Goal: Check status: Check status

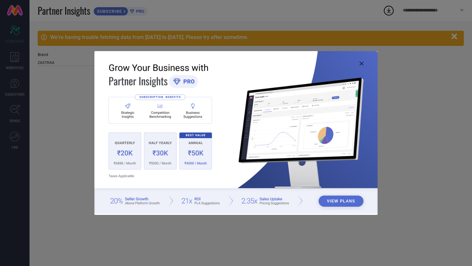
type input "All"
click at [363, 66] on img at bounding box center [235, 132] width 283 height 163
click at [363, 65] on icon at bounding box center [361, 64] width 4 height 4
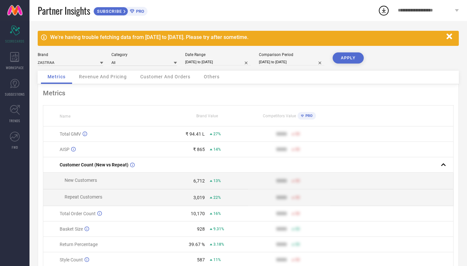
click at [292, 61] on input "[DATE] to [DATE]" at bounding box center [291, 62] width 65 height 7
select select "6"
select select "2024"
select select "7"
select select "2024"
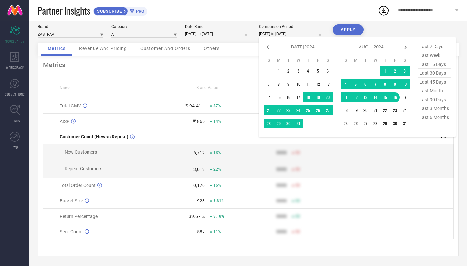
scroll to position [20, 0]
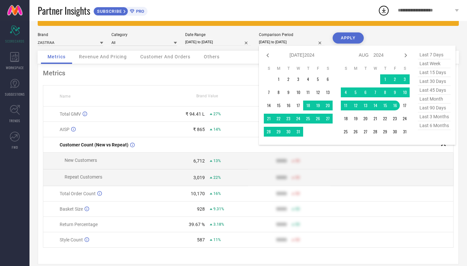
click at [376, 37] on div "Brand ZASTRAA Category All Date Range [DATE] to [DATE] Comparison Period [DATE]…" at bounding box center [248, 41] width 421 height 18
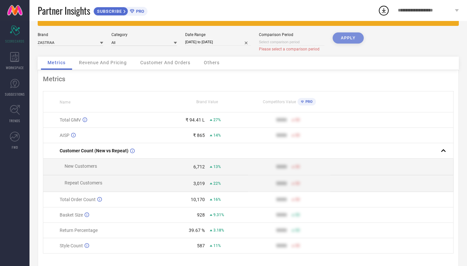
select select "6"
select select "2025"
select select "7"
select select "2025"
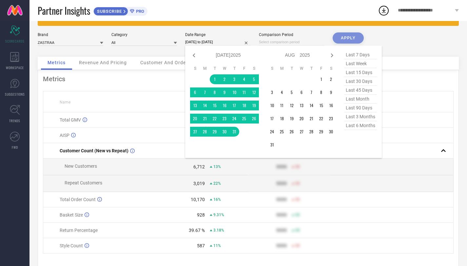
click at [232, 40] on input "[DATE] to [DATE]" at bounding box center [217, 42] width 65 height 7
click at [333, 53] on icon at bounding box center [332, 55] width 8 height 8
select select "7"
select select "2025"
select select "8"
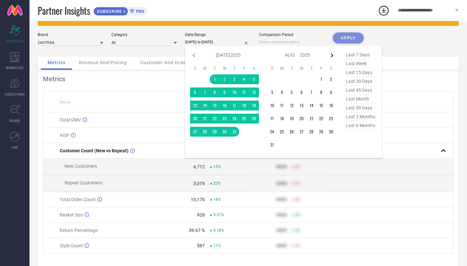
select select "2025"
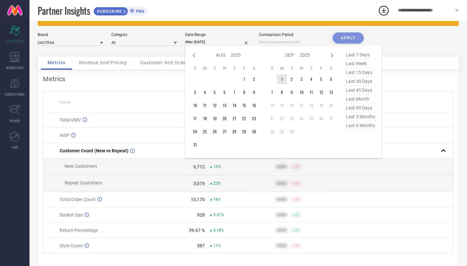
click at [283, 79] on td "1" at bounding box center [282, 79] width 10 height 10
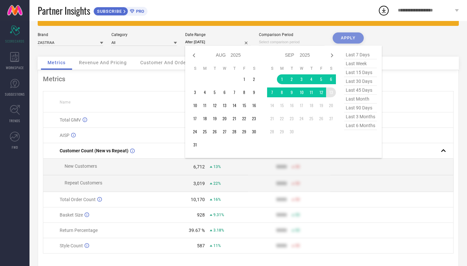
type input "[DATE] to [DATE]"
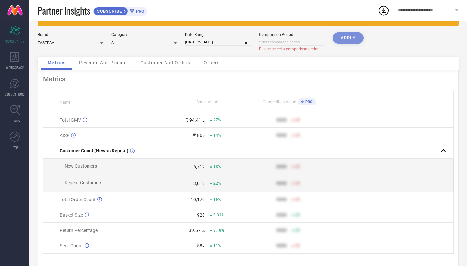
click at [346, 36] on div "APPLY" at bounding box center [347, 44] width 31 height 24
click at [346, 37] on div "APPLY" at bounding box center [347, 44] width 31 height 24
select select "8"
select select "2025"
select select "9"
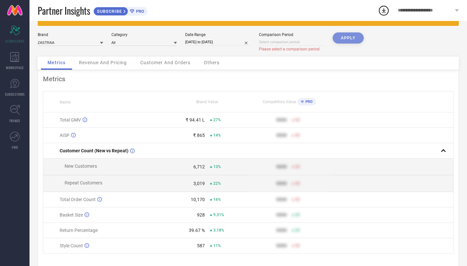
select select "2025"
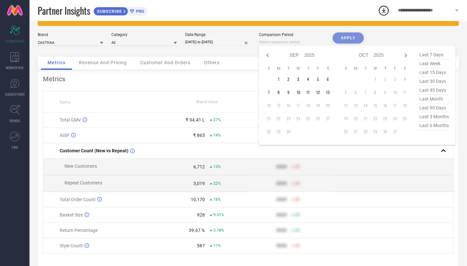
click at [303, 42] on input at bounding box center [291, 42] width 65 height 7
click at [271, 60] on div "Jan Feb Mar Apr May Jun [DATE] Aug Sep Oct Nov [DATE] 2016 2017 2018 2019 2020 …" at bounding box center [298, 94] width 69 height 89
click at [269, 57] on icon at bounding box center [268, 55] width 8 height 8
select select "7"
select select "2025"
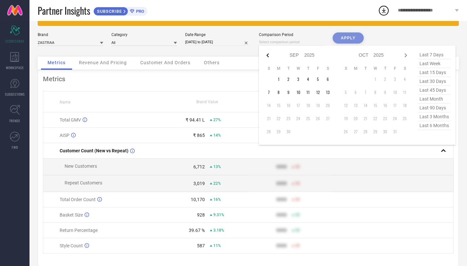
select select "8"
select select "2025"
click at [312, 76] on td at bounding box center [308, 79] width 10 height 10
click at [314, 78] on td "1" at bounding box center [318, 79] width 10 height 10
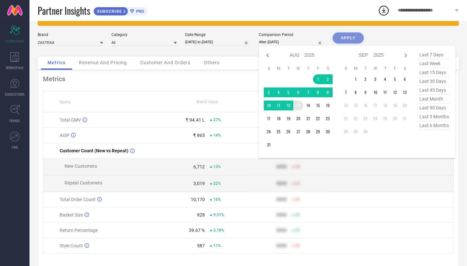
type input "[DATE] to [DATE]"
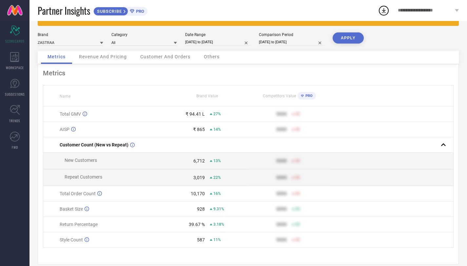
click at [346, 39] on button "APPLY" at bounding box center [347, 37] width 31 height 11
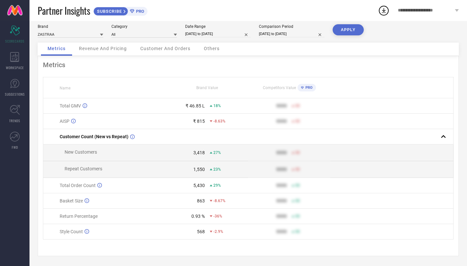
scroll to position [30, 0]
